Goal: Task Accomplishment & Management: Complete application form

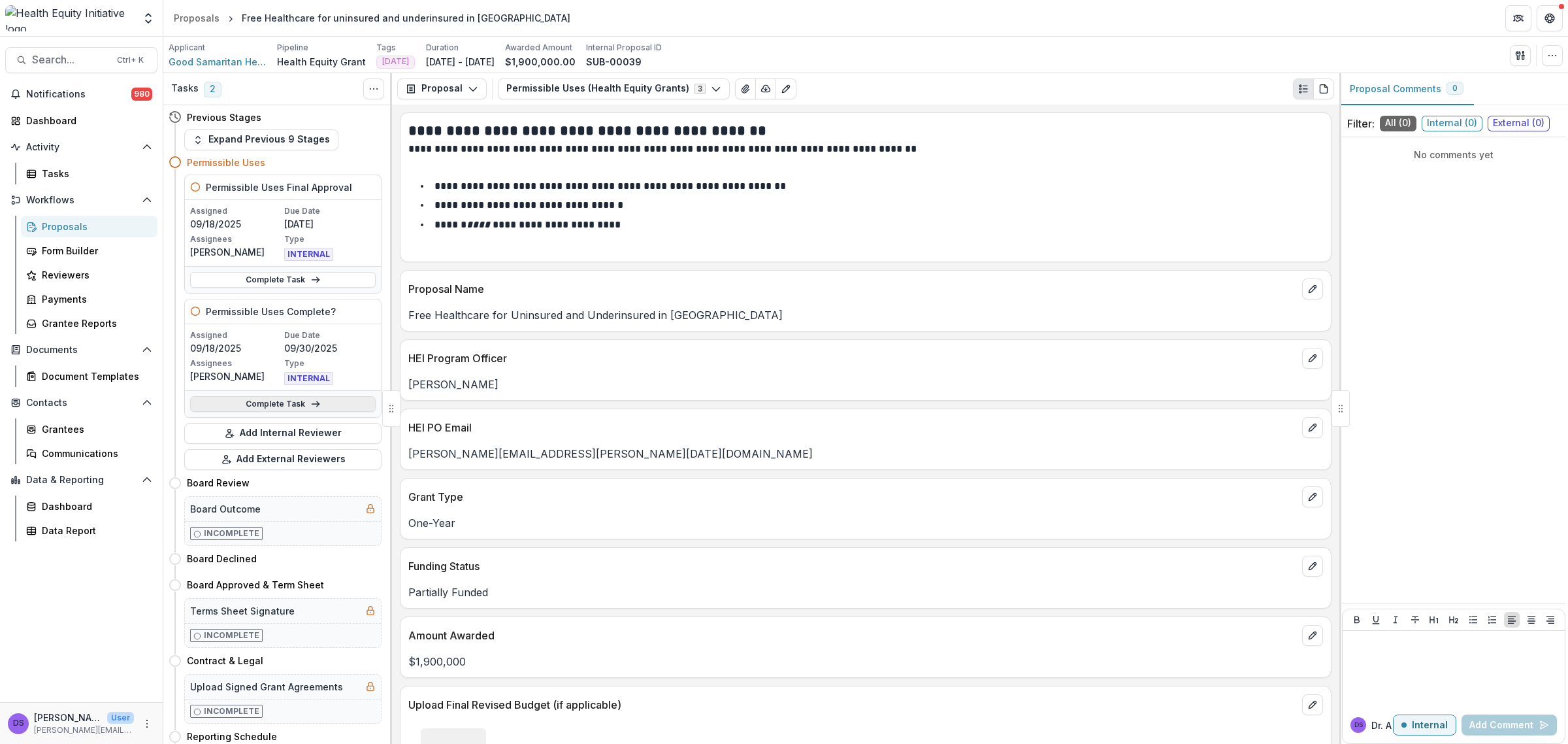
click at [341, 409] on link "Complete Task" at bounding box center [282, 403] width 185 height 15
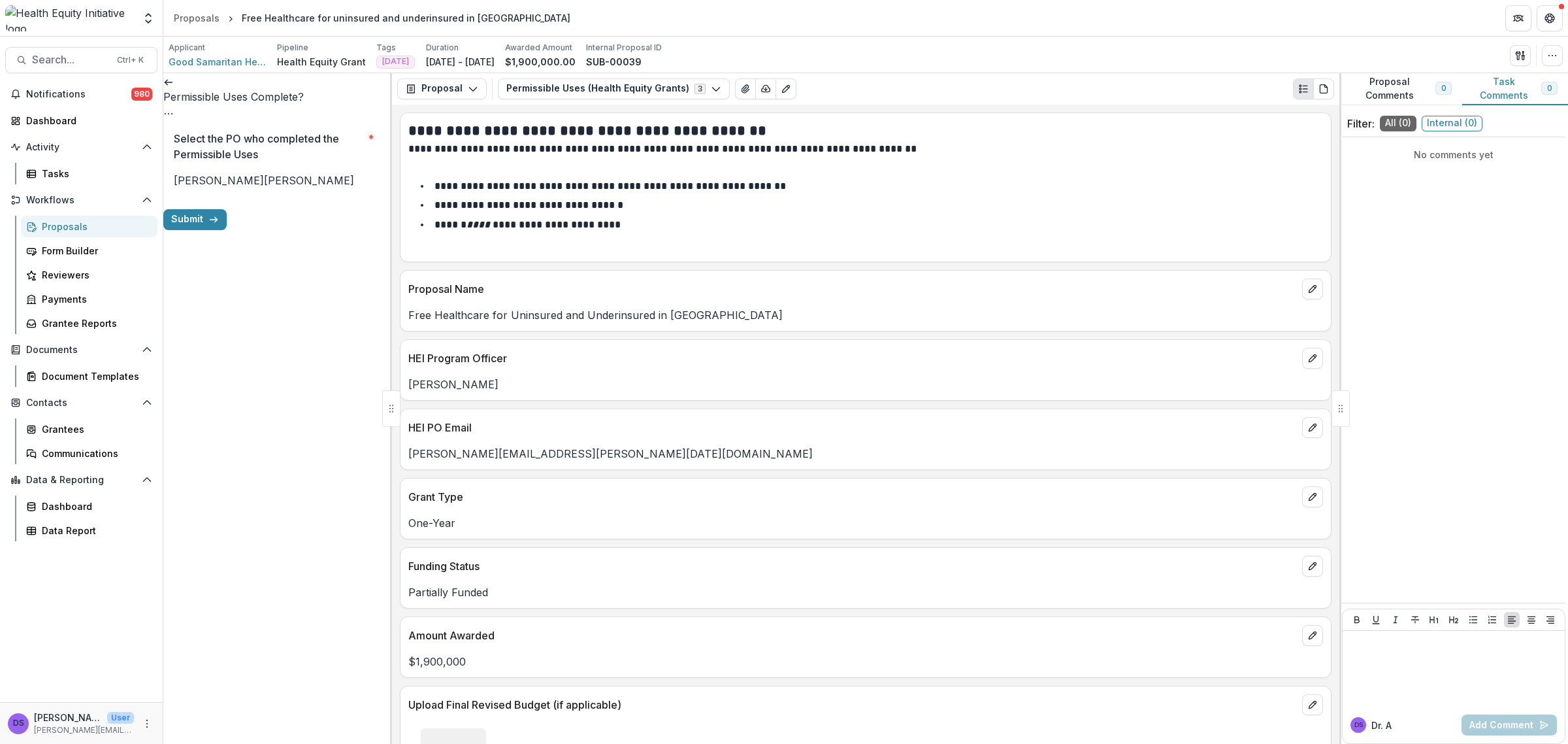
click at [200, 174] on span "[PERSON_NAME]" at bounding box center [219, 180] width 90 height 13
click at [264, 182] on span "[PERSON_NAME]" at bounding box center [309, 180] width 90 height 13
click at [322, 230] on div "Submit" at bounding box center [277, 219] width 228 height 21
click at [227, 230] on button "Submit" at bounding box center [194, 219] width 64 height 21
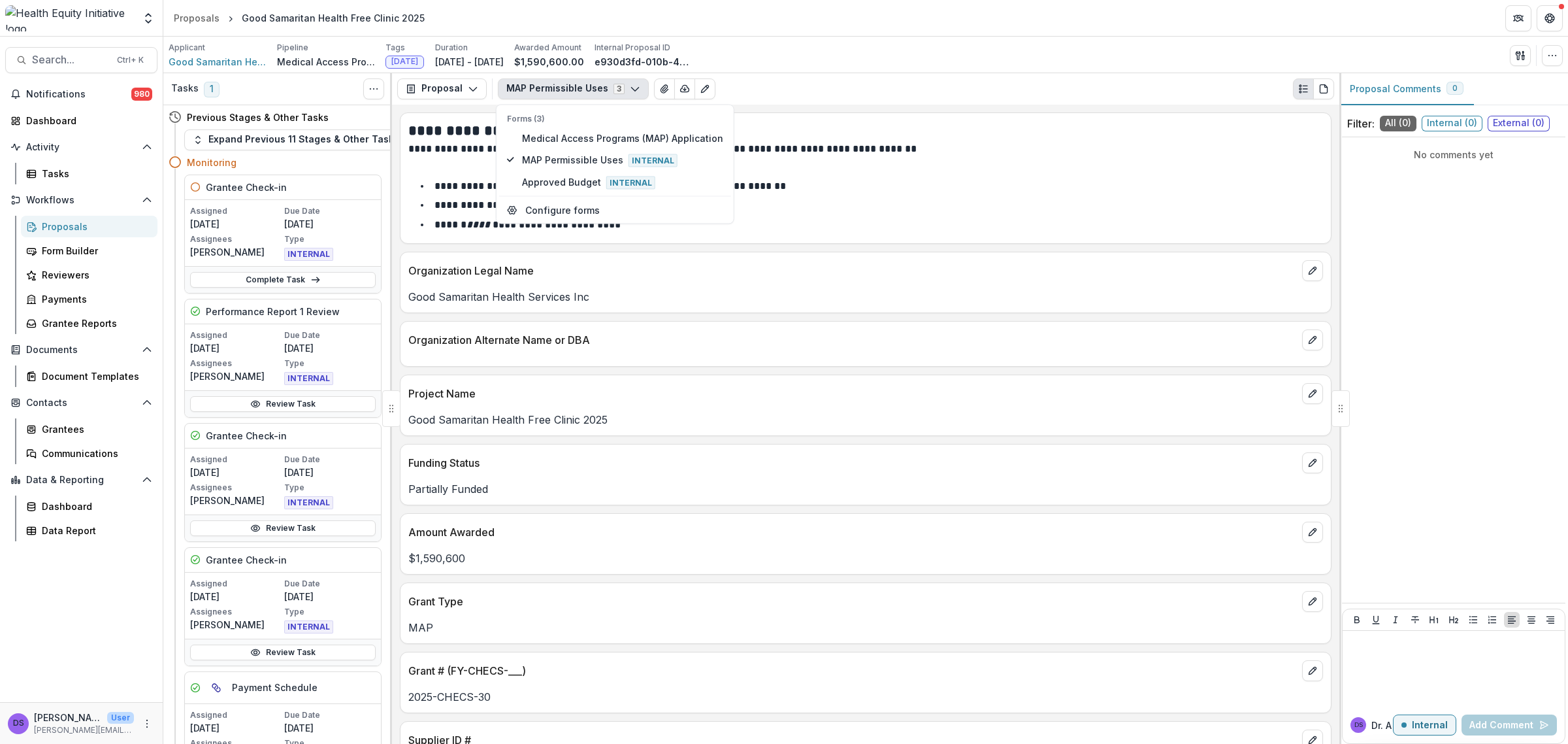
scroll to position [385, 0]
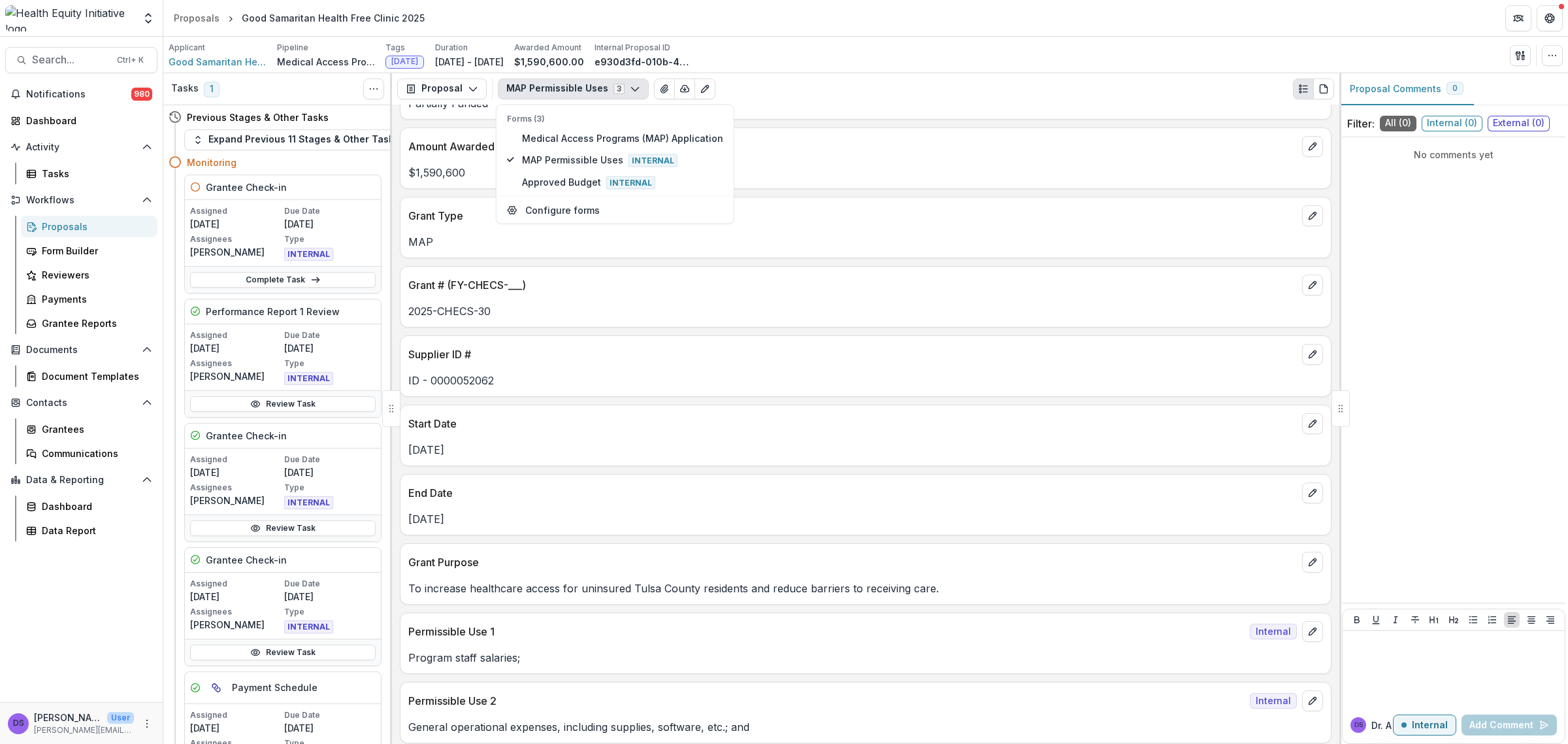
click at [889, 11] on header "Proposals Good Samaritan Health Free Clinic 2025" at bounding box center [866, 18] width 1405 height 36
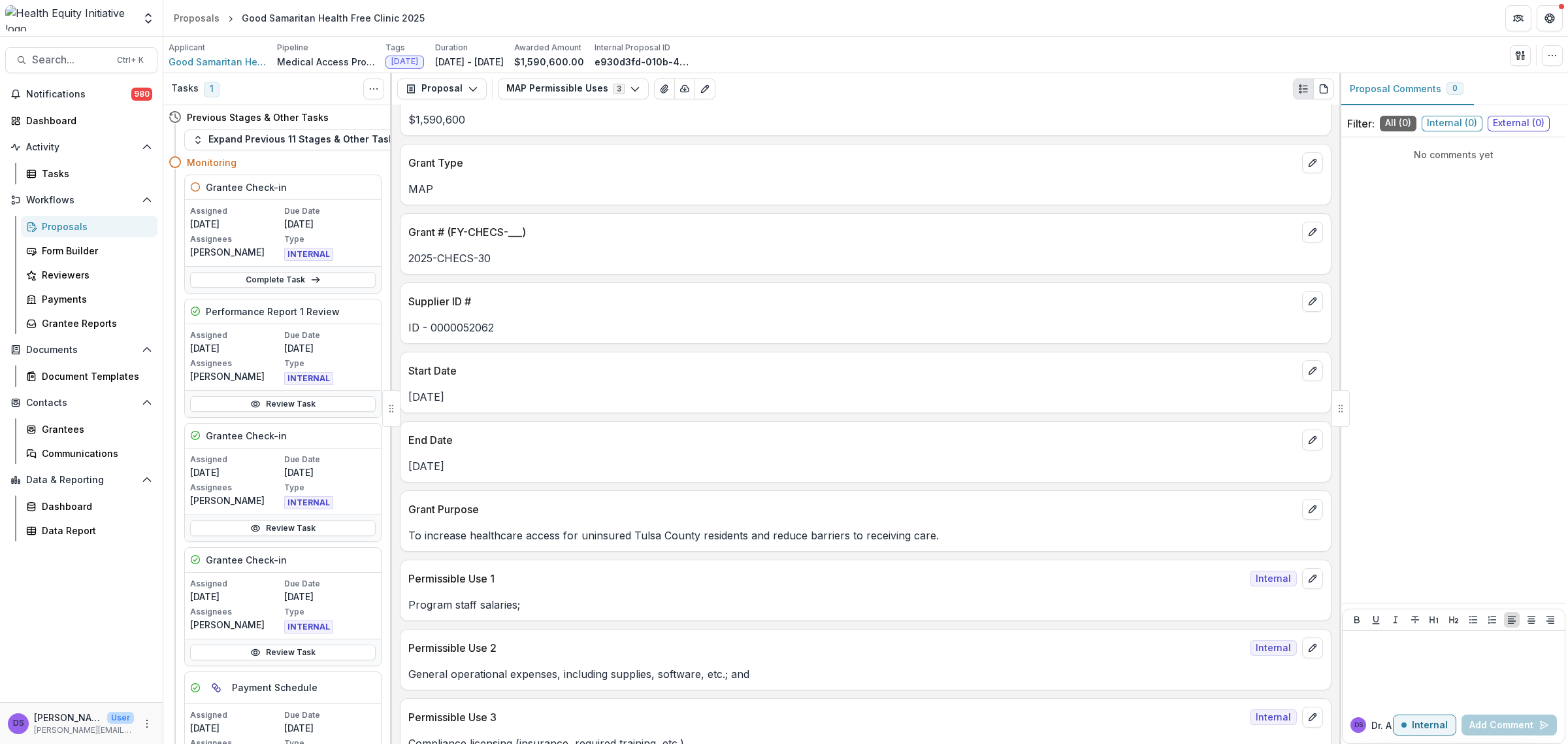
scroll to position [467, 0]
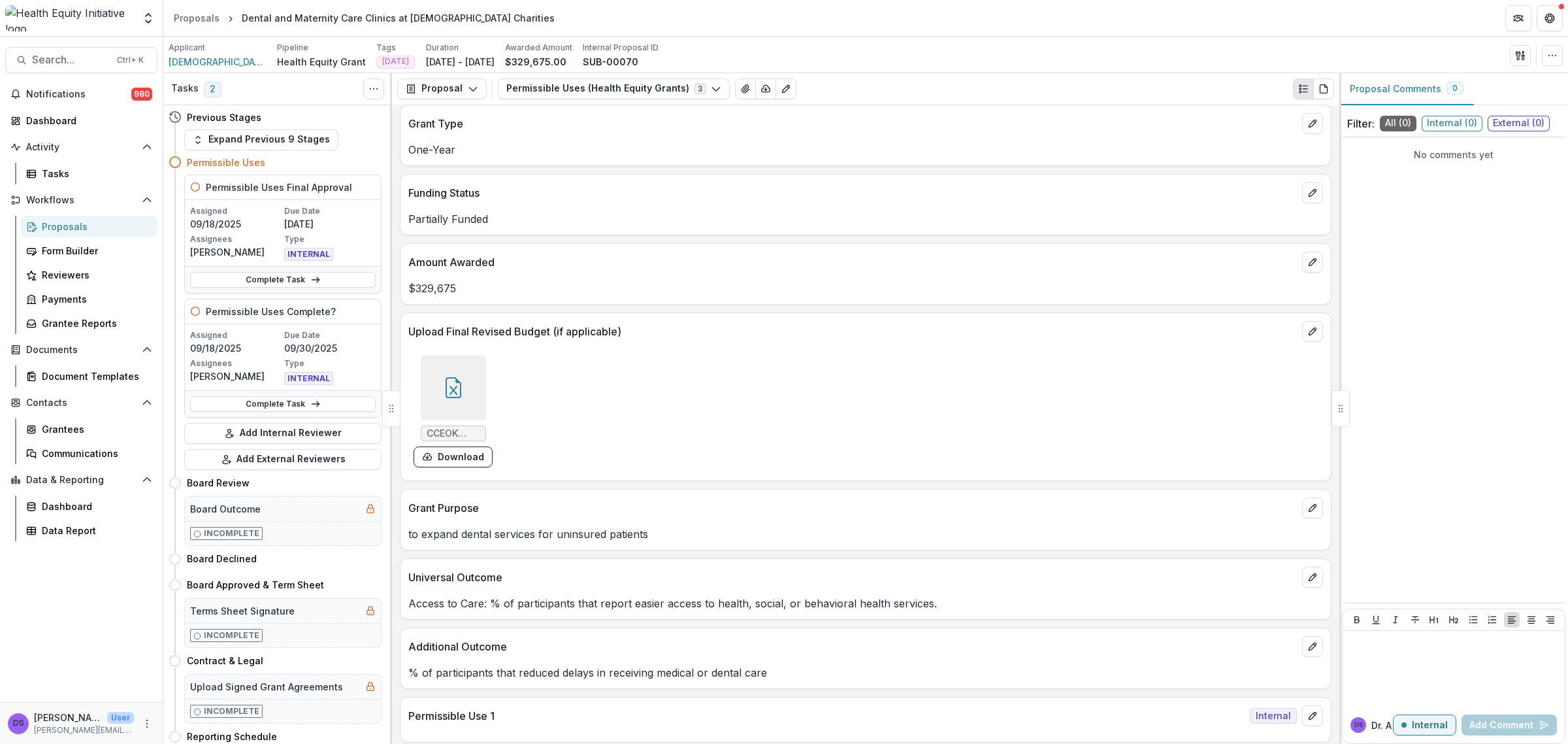
scroll to position [409, 0]
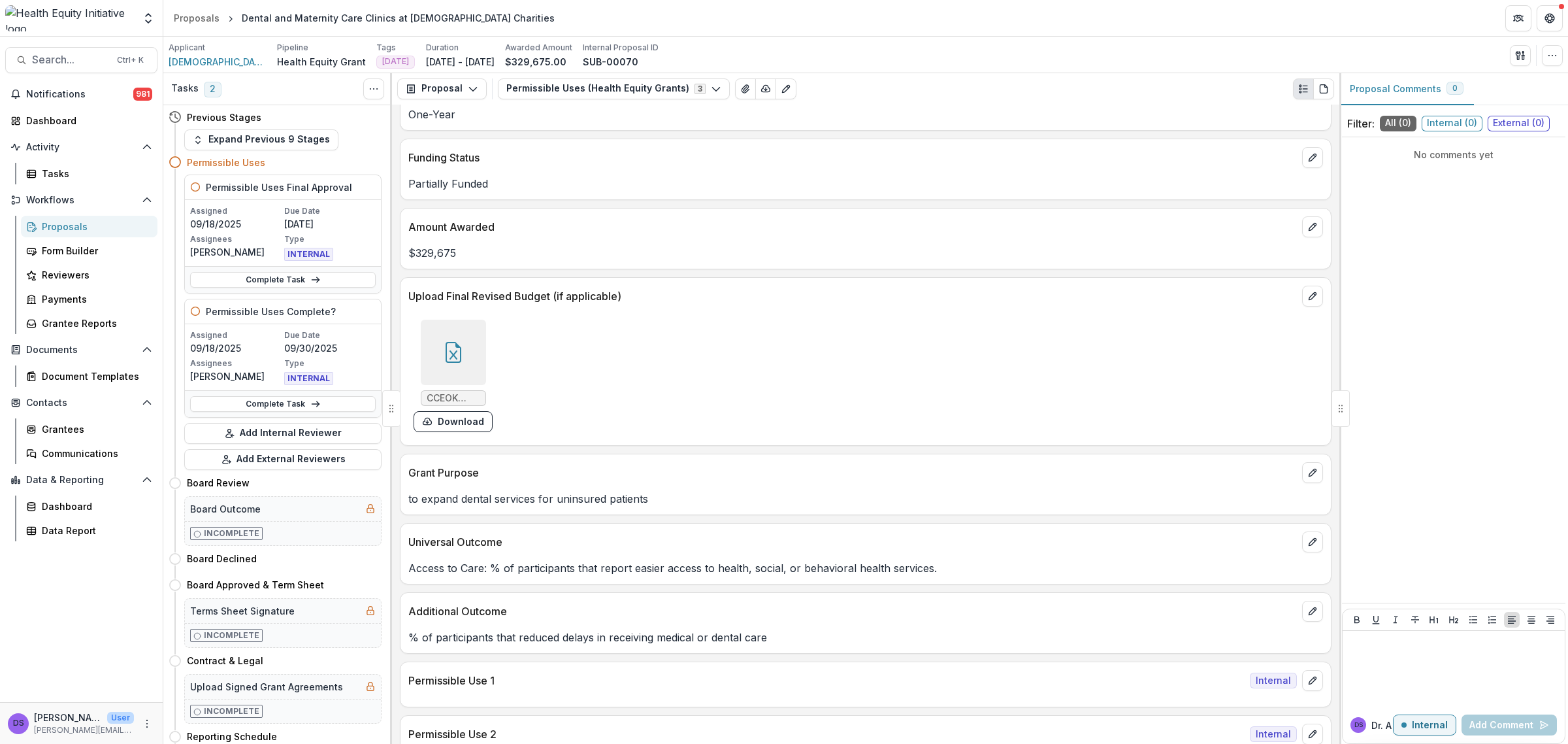
click at [429, 359] on div at bounding box center [453, 352] width 65 height 65
click at [11, 743] on icon "Close" at bounding box center [5, 753] width 11 height 11
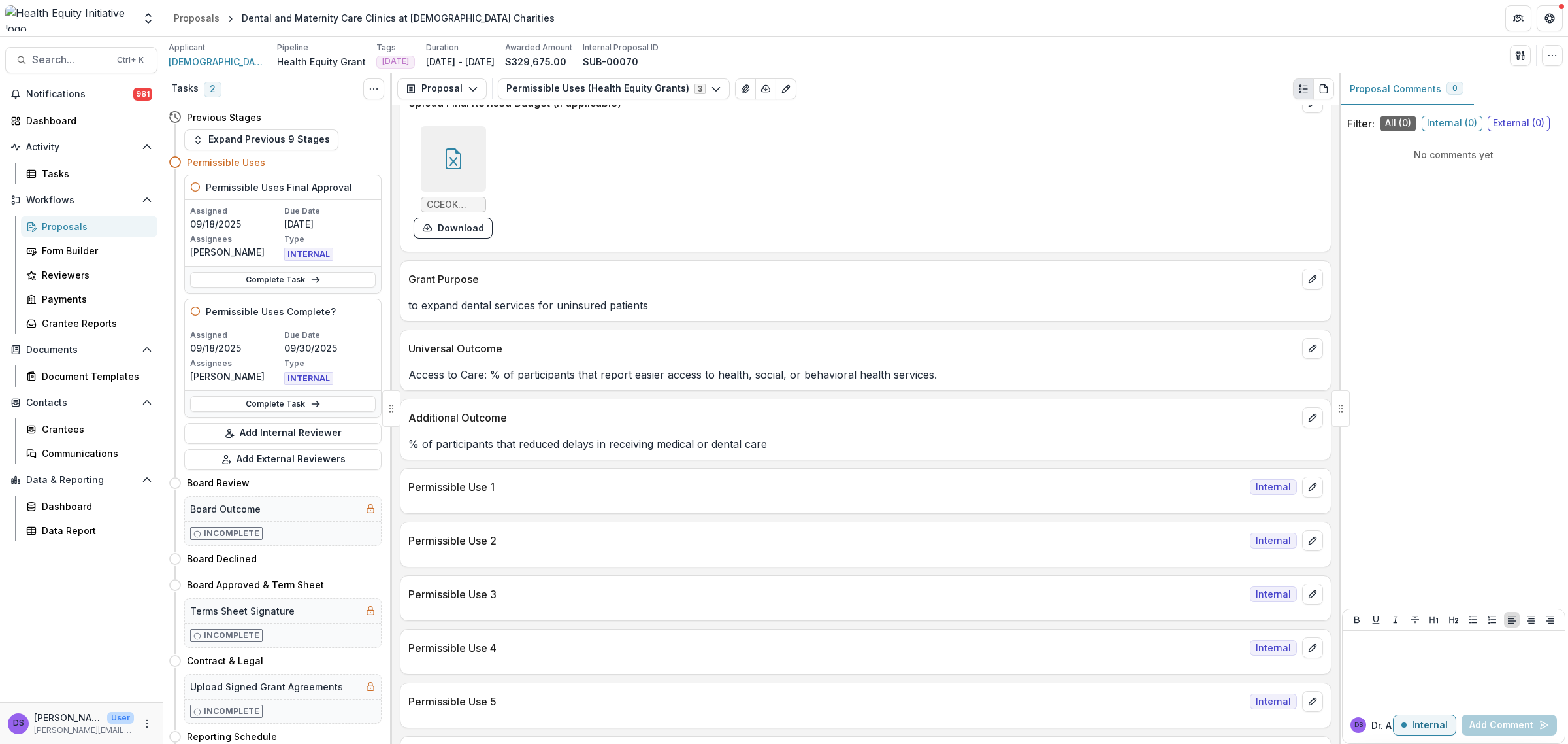
scroll to position [572, 0]
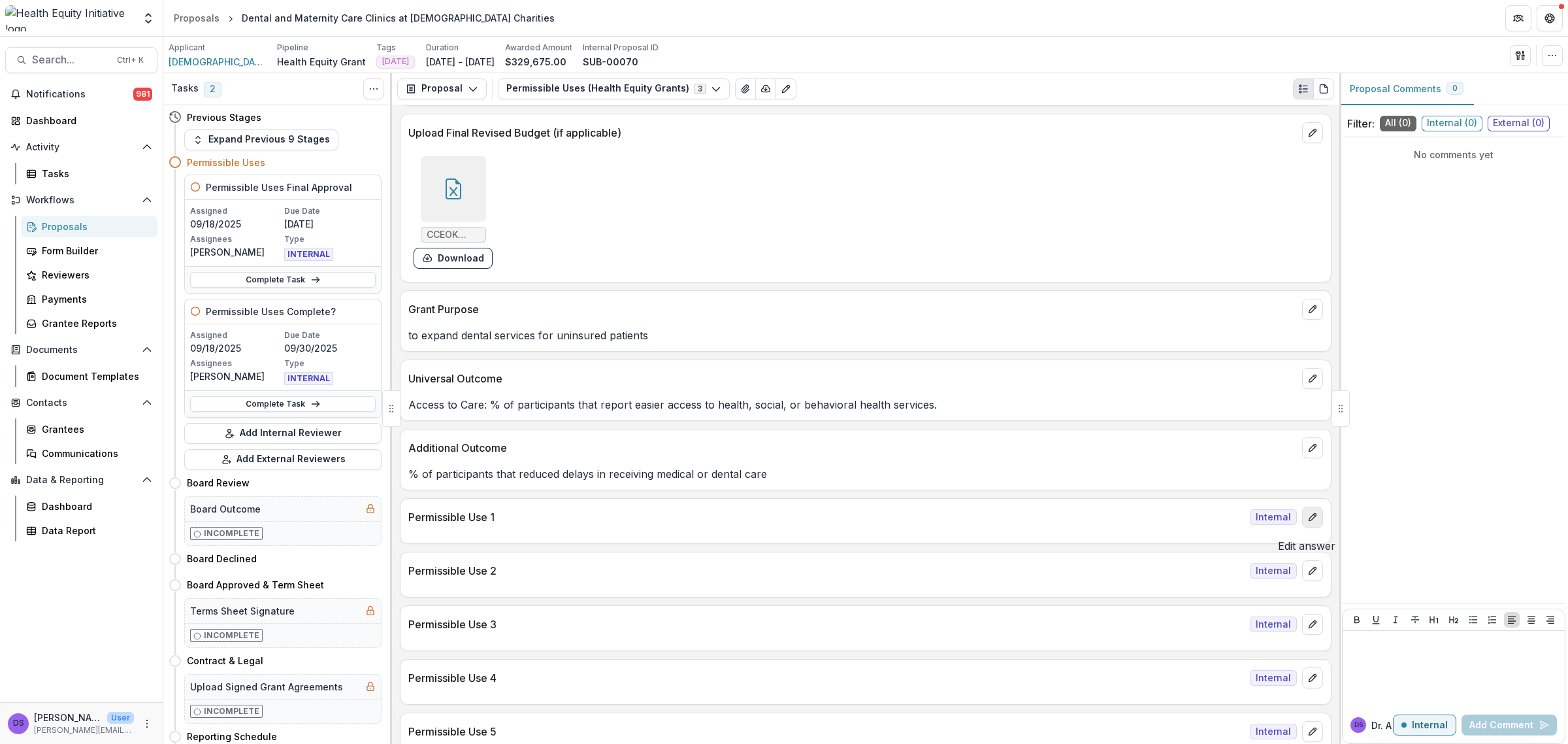
click at [1307, 521] on icon "edit" at bounding box center [1313, 517] width 11 height 11
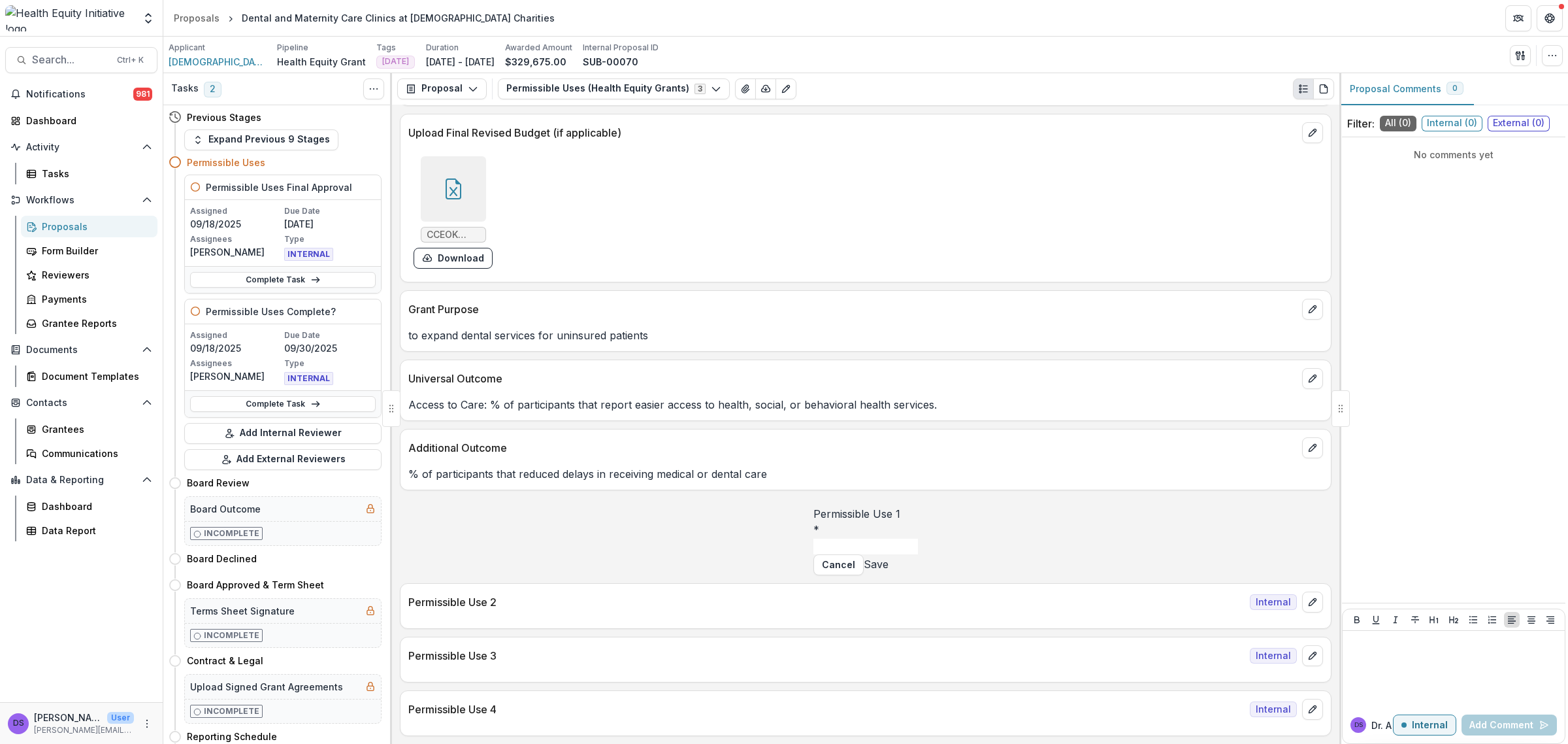
click at [814, 554] on input "Permissible Use 1 *" at bounding box center [866, 546] width 105 height 15
type input "**********"
click at [889, 572] on button "Save" at bounding box center [876, 563] width 25 height 15
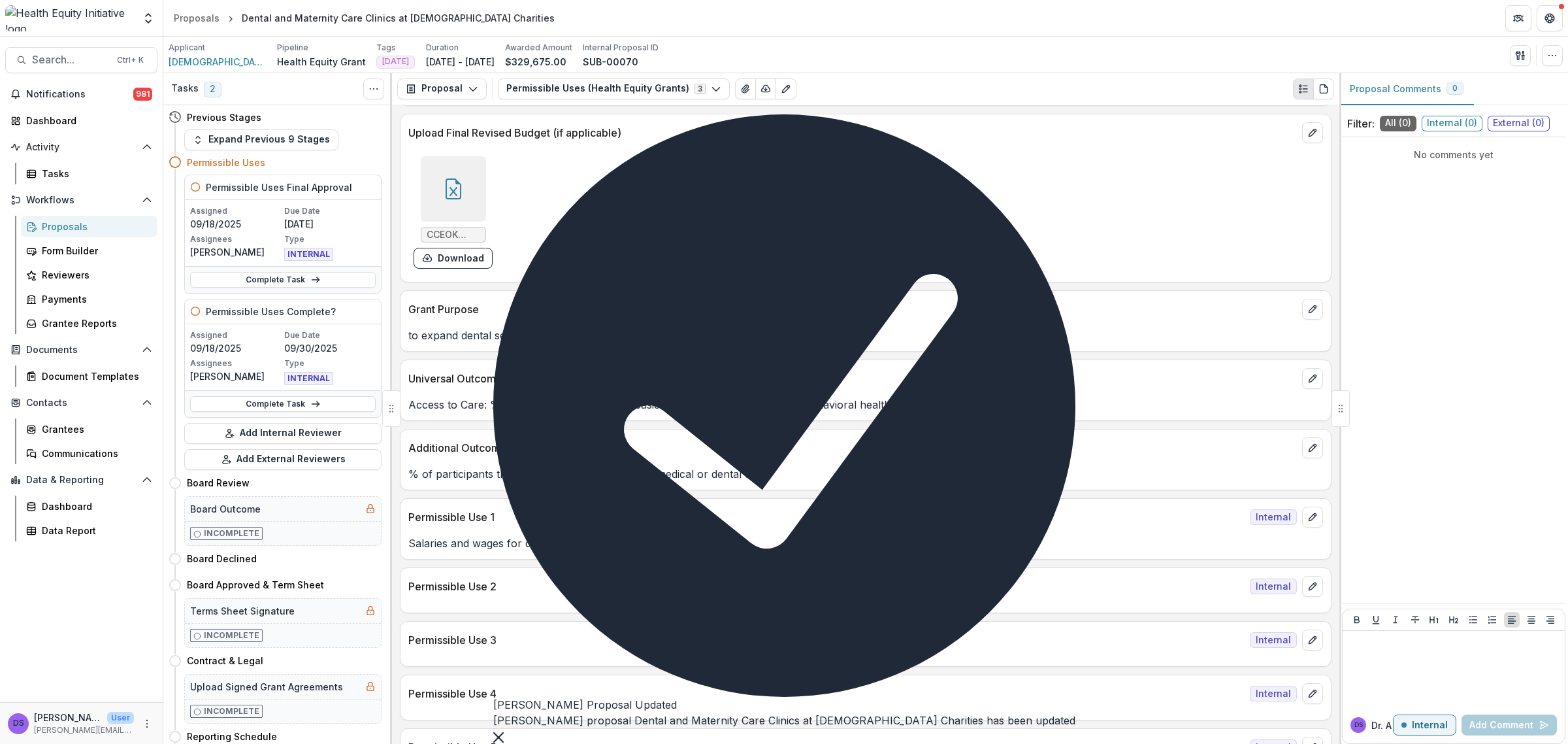
scroll to position [817, 0]
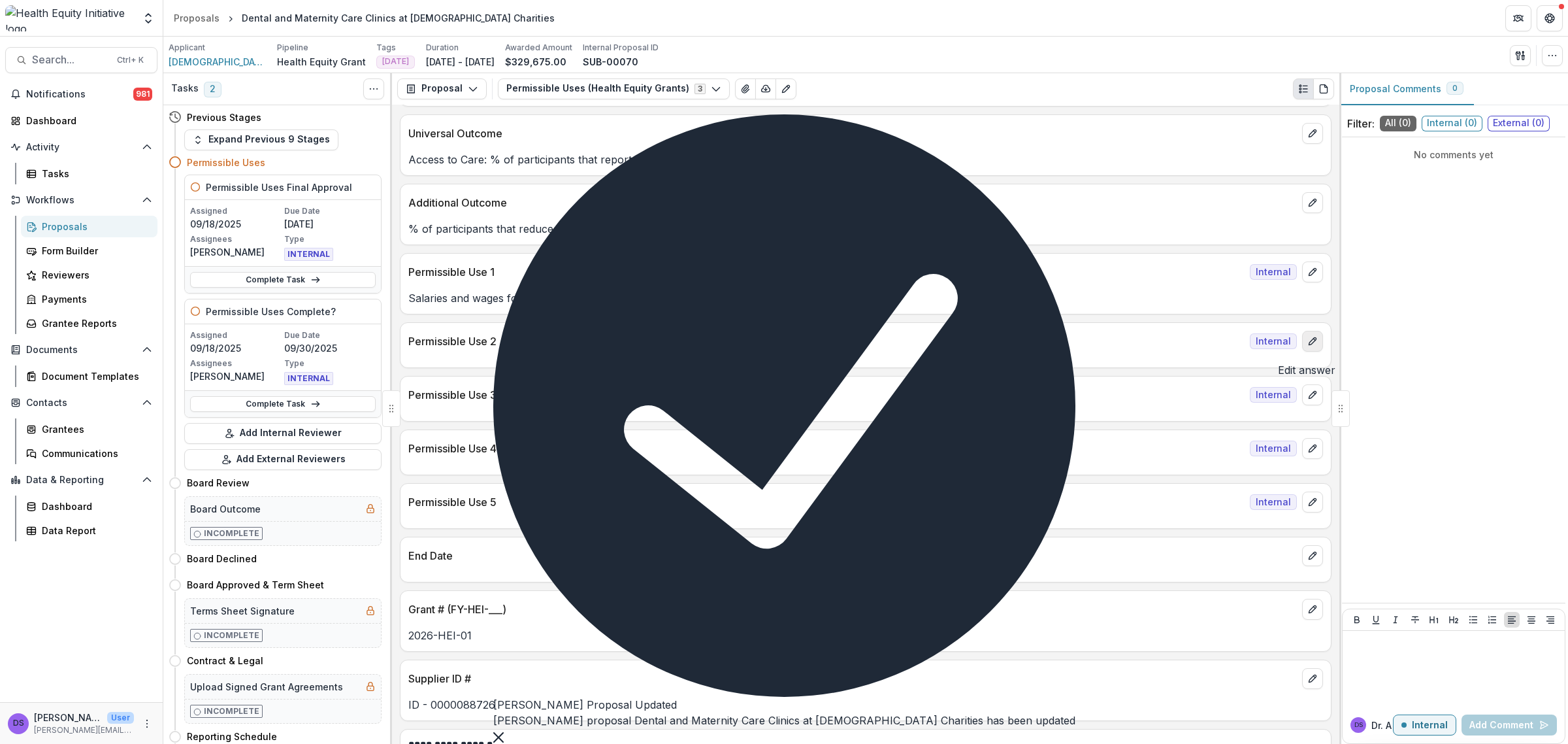
click at [1310, 346] on icon "edit" at bounding box center [1313, 342] width 11 height 11
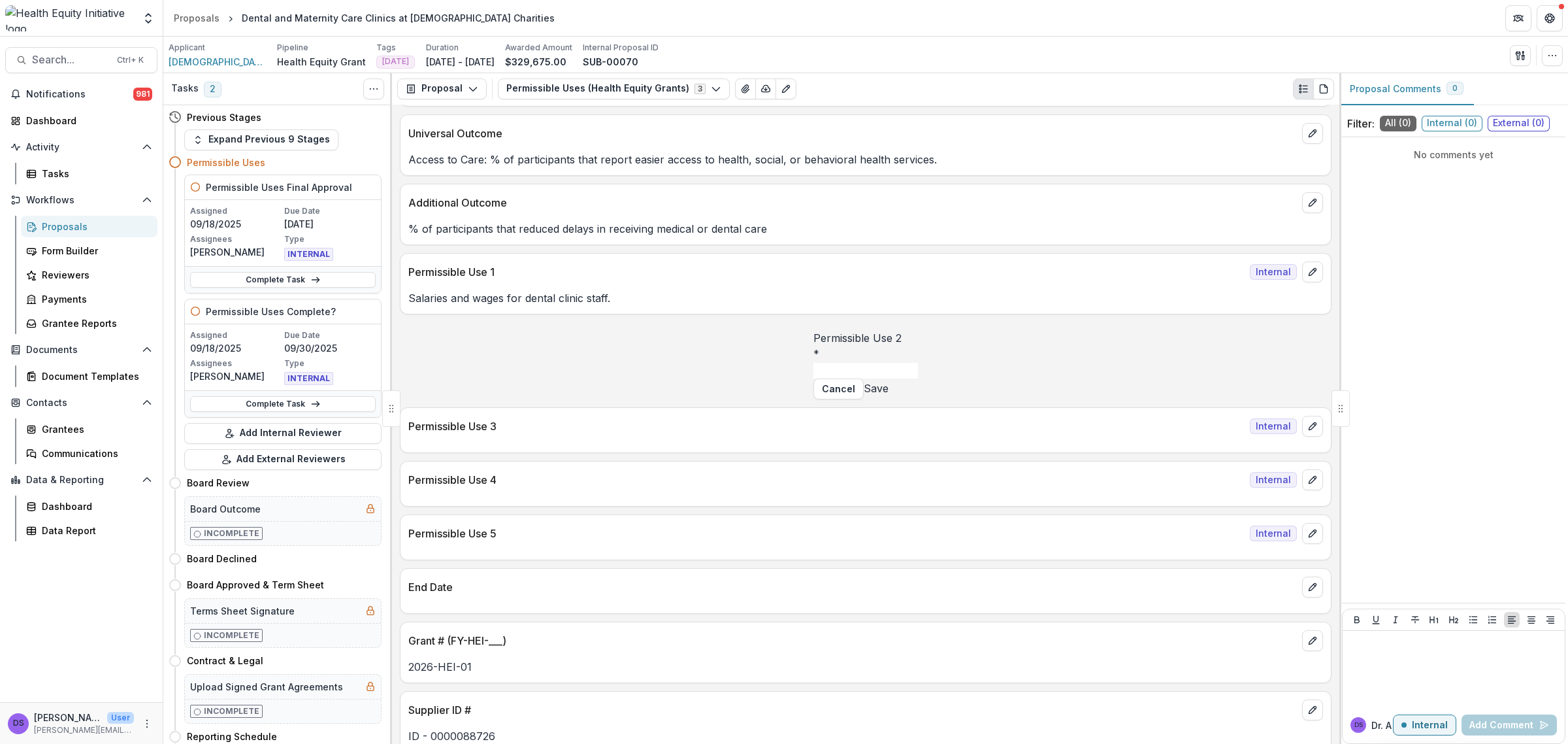
click at [814, 378] on input "Permissible Use 2 *" at bounding box center [866, 370] width 105 height 15
type input "***"
click at [889, 396] on button "Save" at bounding box center [876, 387] width 25 height 15
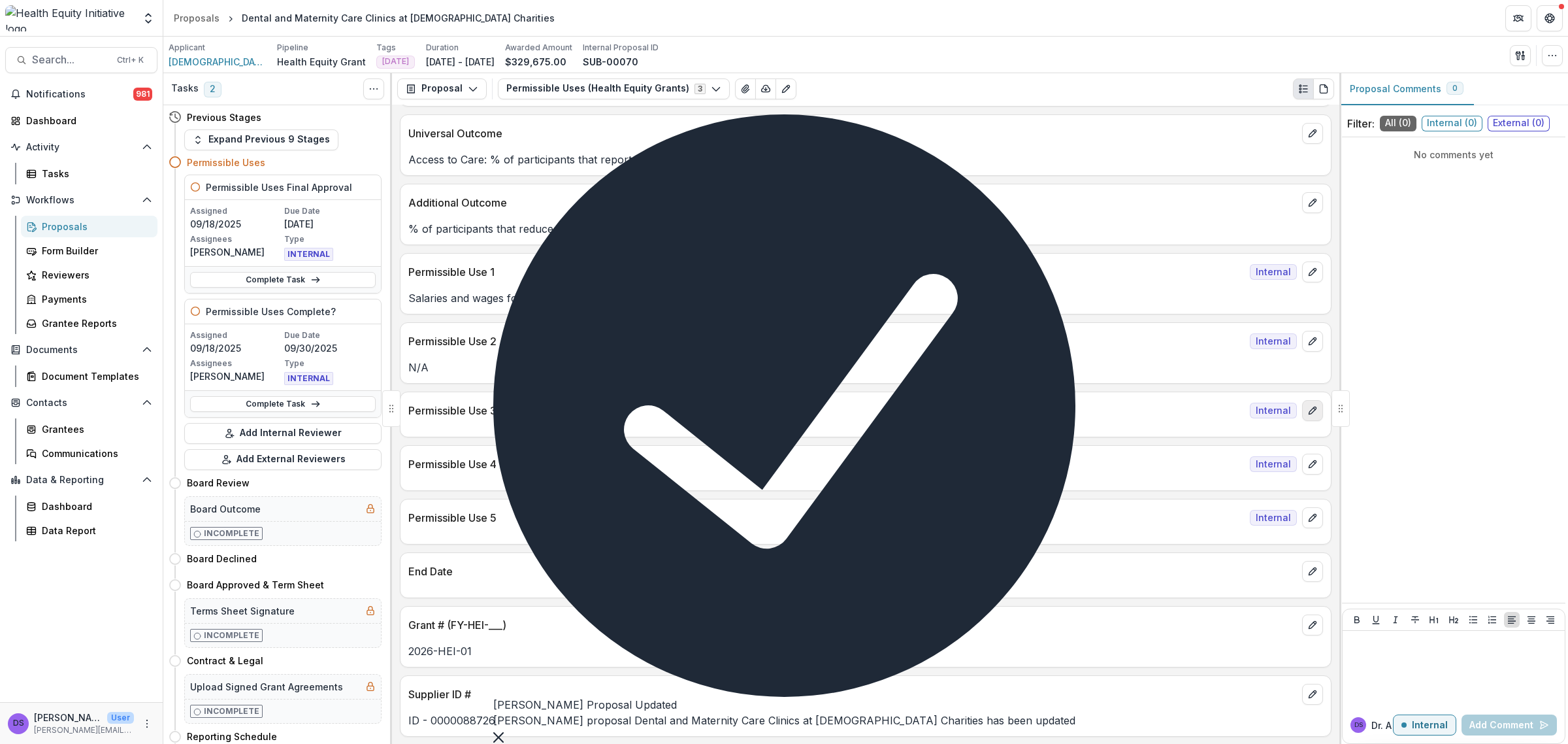
click at [1307, 414] on icon "edit" at bounding box center [1313, 411] width 11 height 11
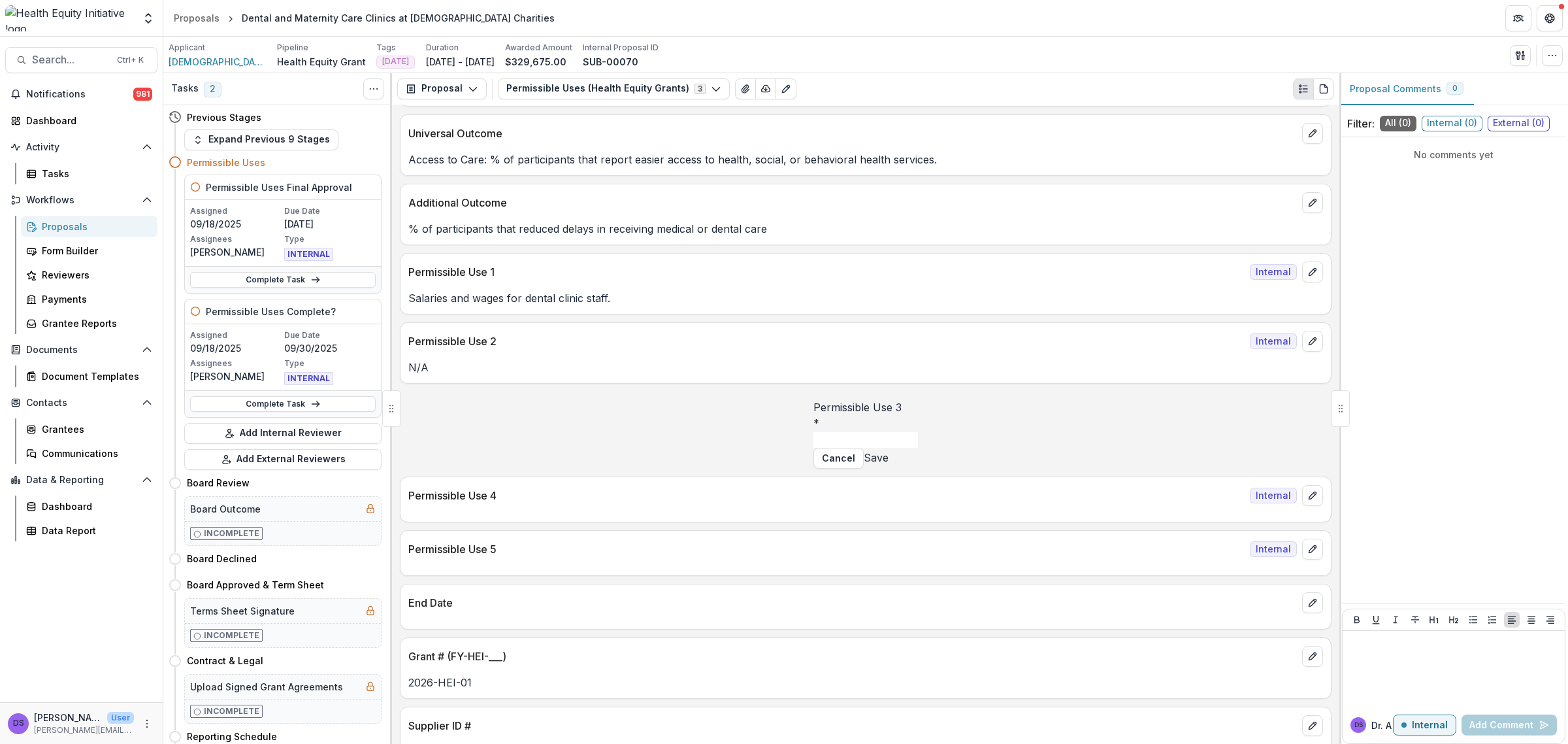
click at [814, 446] on input "Permissible Use 3 *" at bounding box center [866, 439] width 105 height 15
type input "***"
click at [889, 465] on button "Save" at bounding box center [876, 457] width 25 height 15
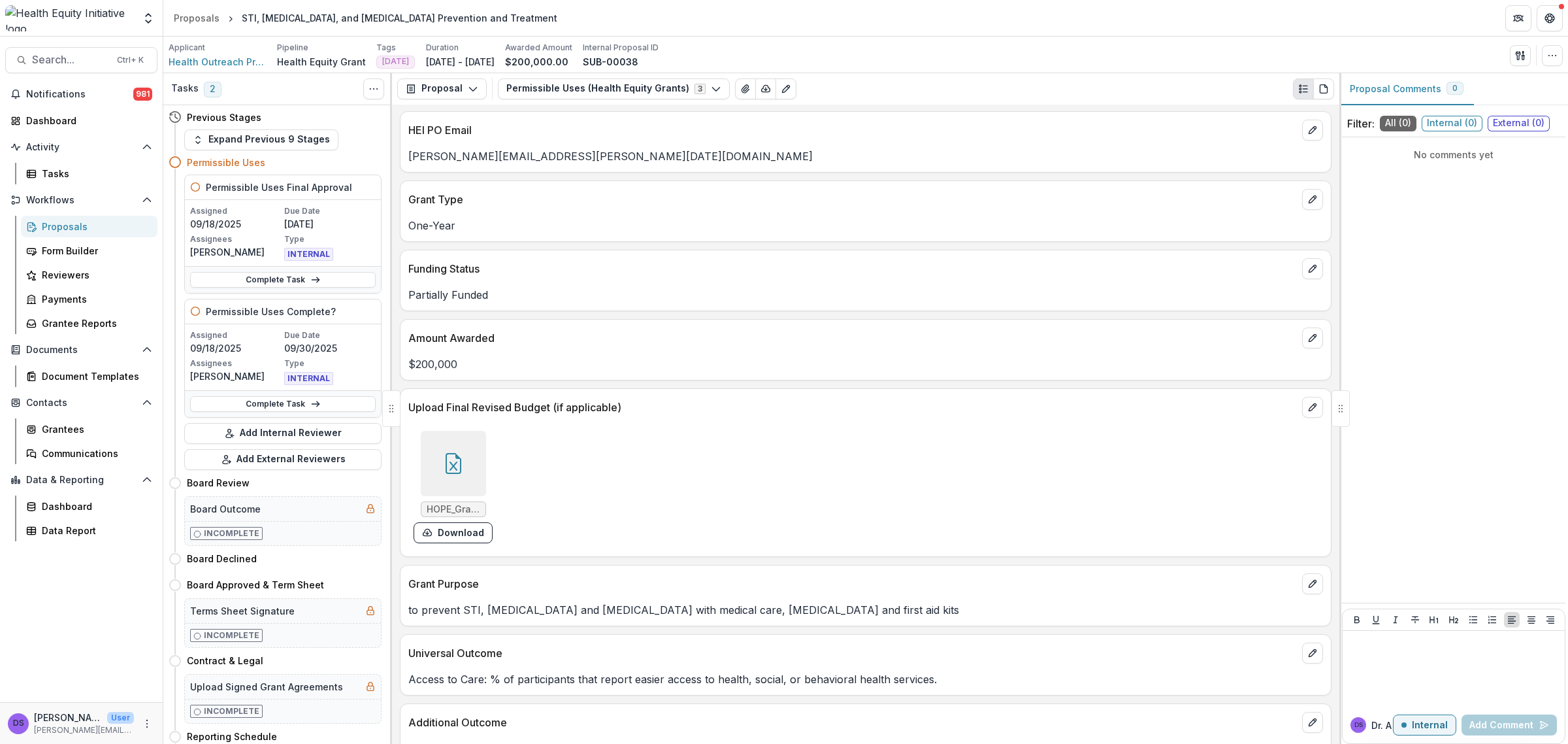
scroll to position [327, 0]
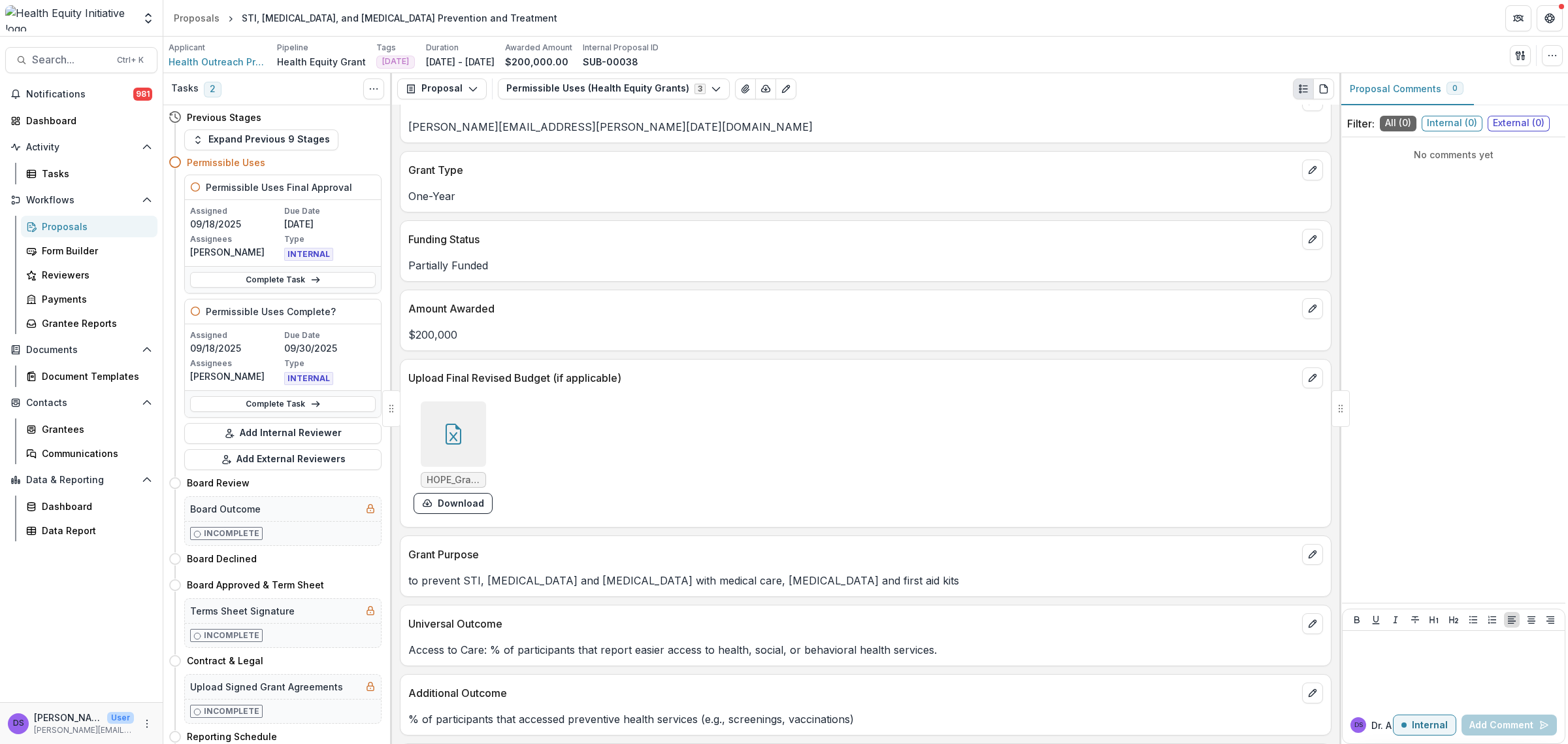
click at [462, 423] on div at bounding box center [453, 434] width 65 height 65
click at [11, 743] on icon "Close" at bounding box center [5, 753] width 11 height 11
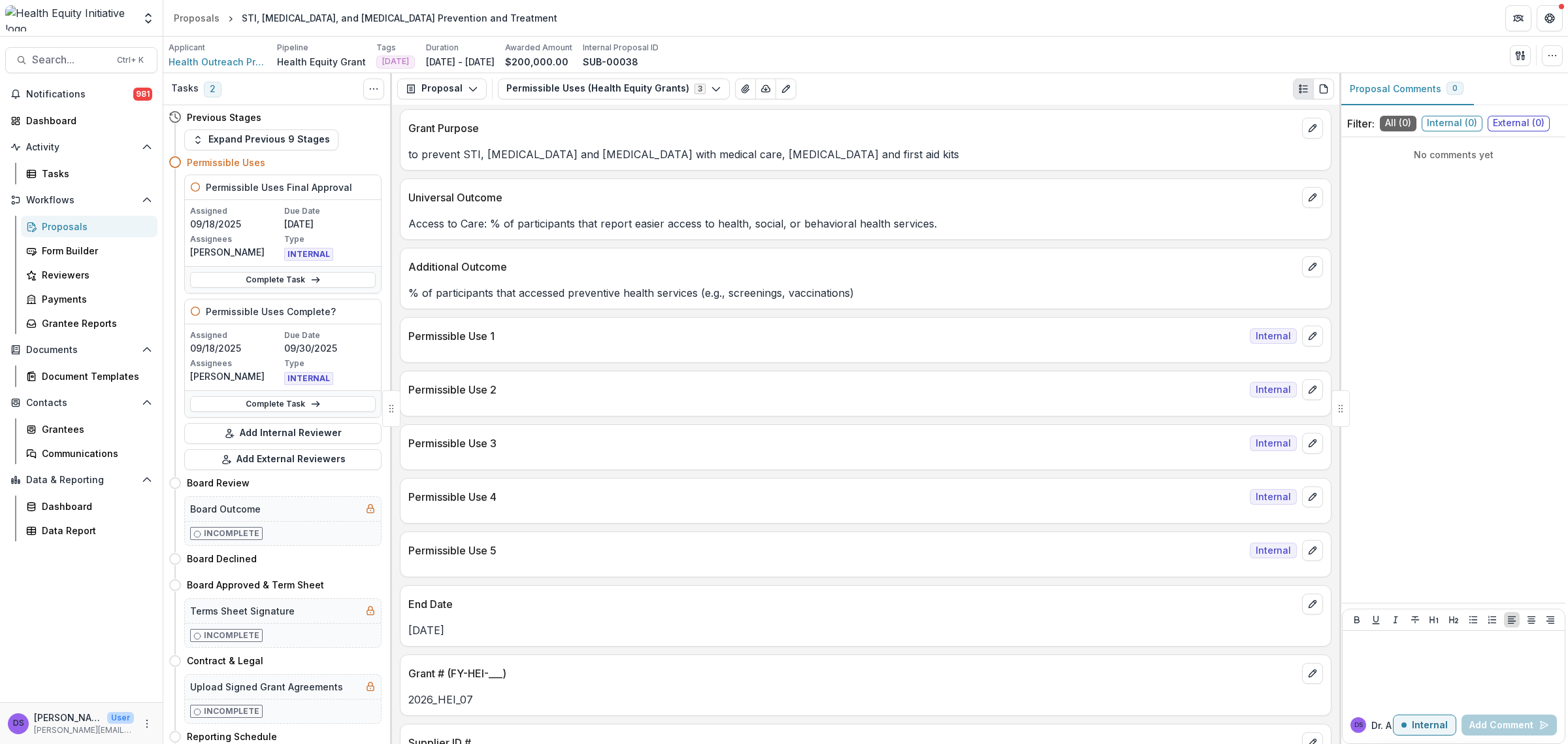
scroll to position [735, 0]
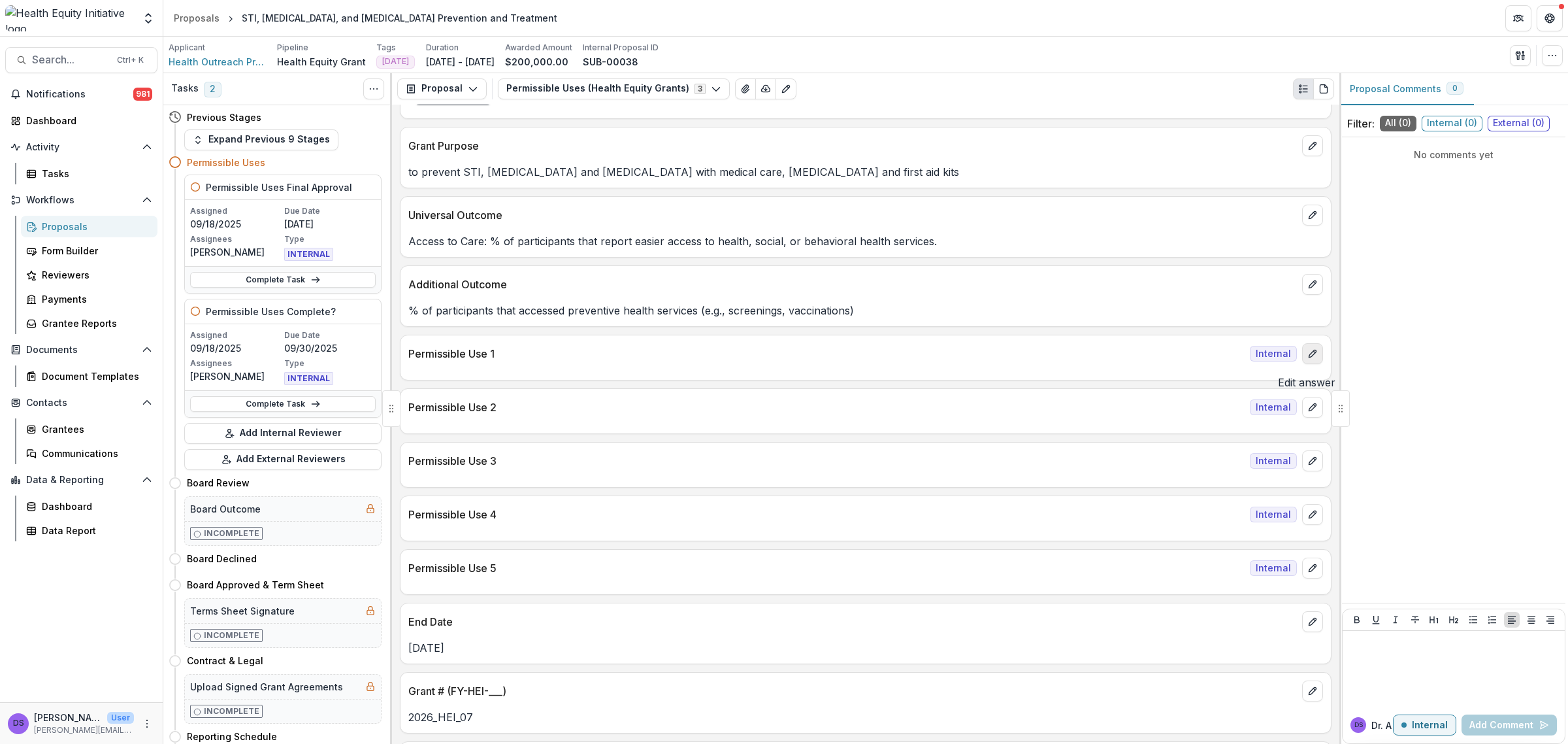
click at [1311, 358] on icon "edit" at bounding box center [1312, 354] width 7 height 7
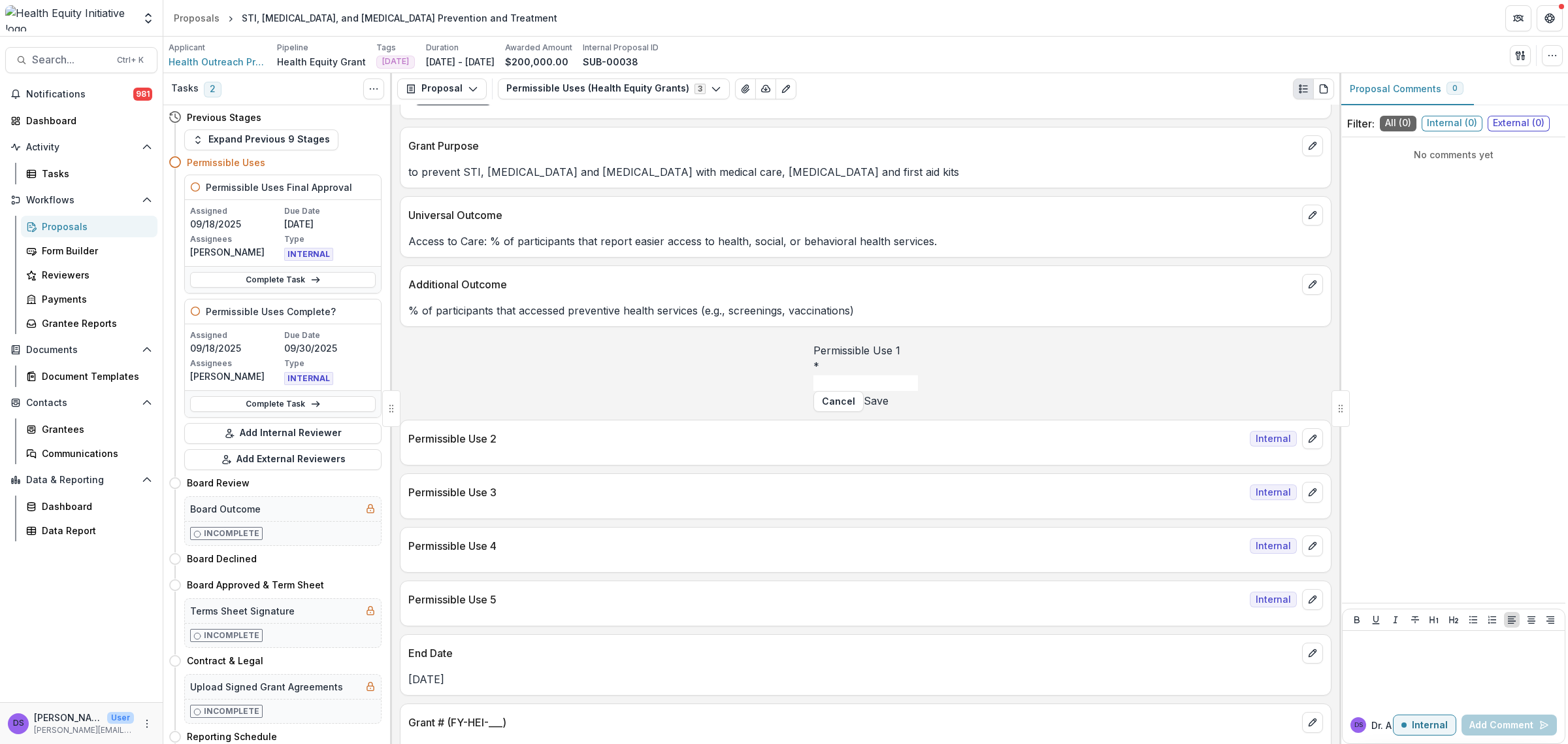
click at [814, 391] on input "Permissible Use 1 *" at bounding box center [866, 382] width 105 height 15
type input "*"
type input "**********"
click at [889, 409] on button "Save" at bounding box center [876, 400] width 25 height 15
